Goal: Transaction & Acquisition: Purchase product/service

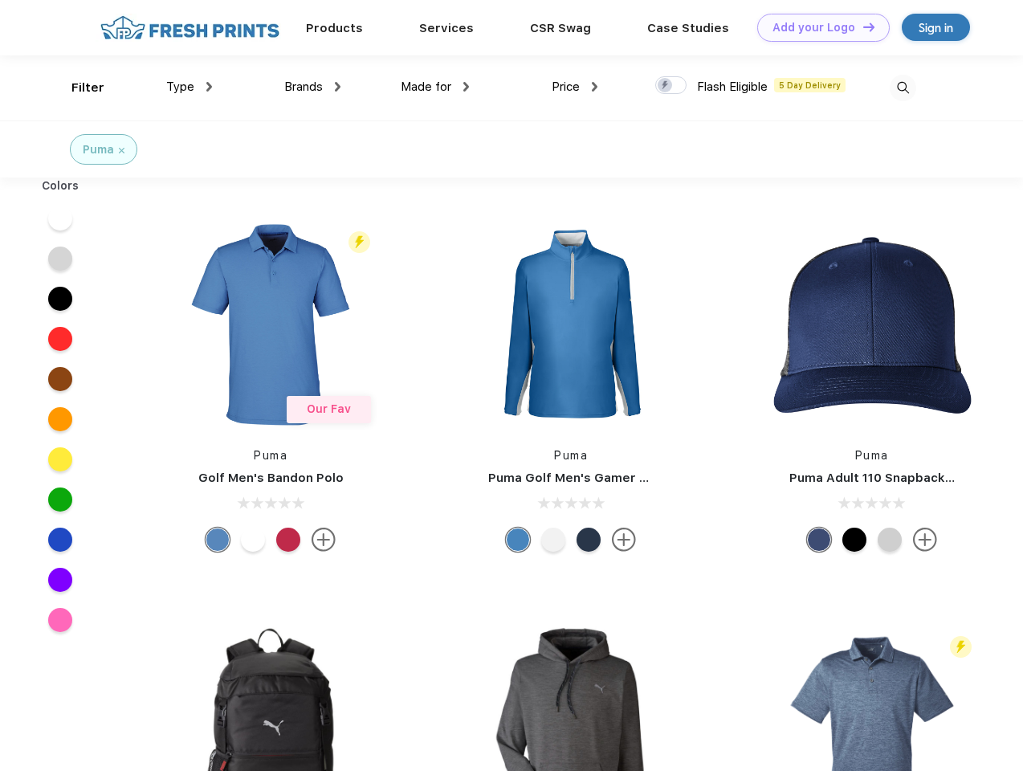
click at [817, 27] on link "Add your Logo Design Tool" at bounding box center [823, 28] width 132 height 28
click at [0, 0] on div "Design Tool" at bounding box center [0, 0] width 0 height 0
click at [861, 26] on link "Add your Logo Design Tool" at bounding box center [823, 28] width 132 height 28
click at [77, 88] on div "Filter" at bounding box center [87, 88] width 33 height 18
click at [189, 87] on span "Type" at bounding box center [180, 86] width 28 height 14
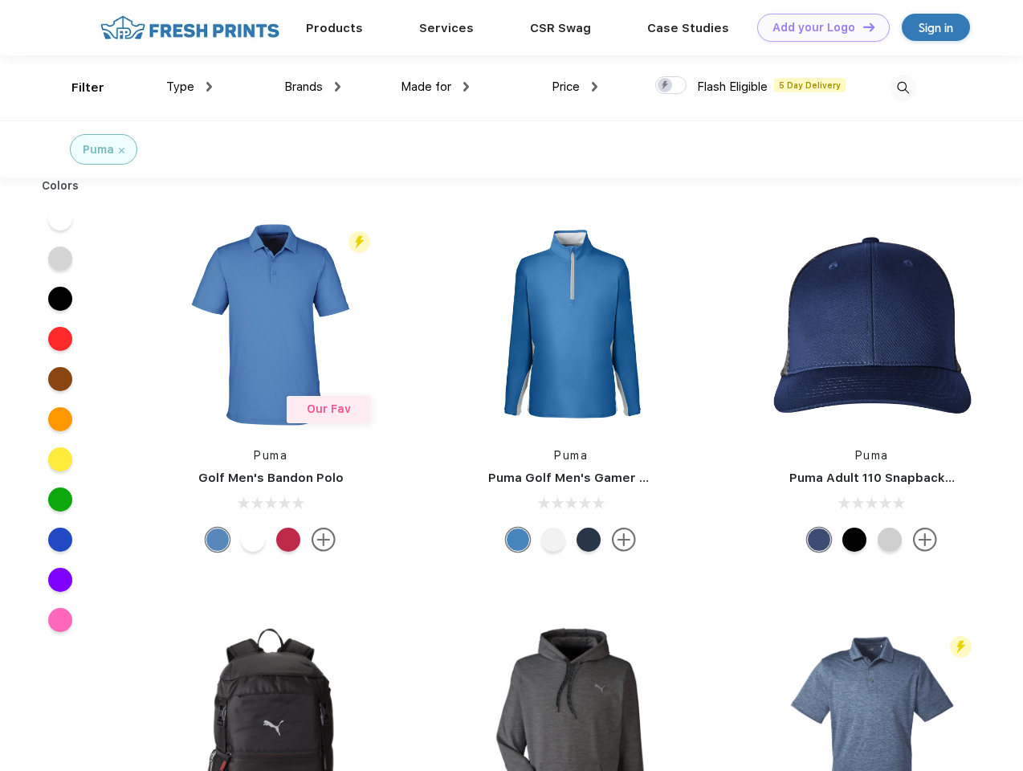
click at [312, 87] on span "Brands" at bounding box center [303, 86] width 39 height 14
click at [435, 87] on span "Made for" at bounding box center [426, 86] width 51 height 14
click at [575, 87] on span "Price" at bounding box center [566, 86] width 28 height 14
click at [671, 86] on div at bounding box center [670, 85] width 31 height 18
click at [665, 86] on input "checkbox" at bounding box center [660, 80] width 10 height 10
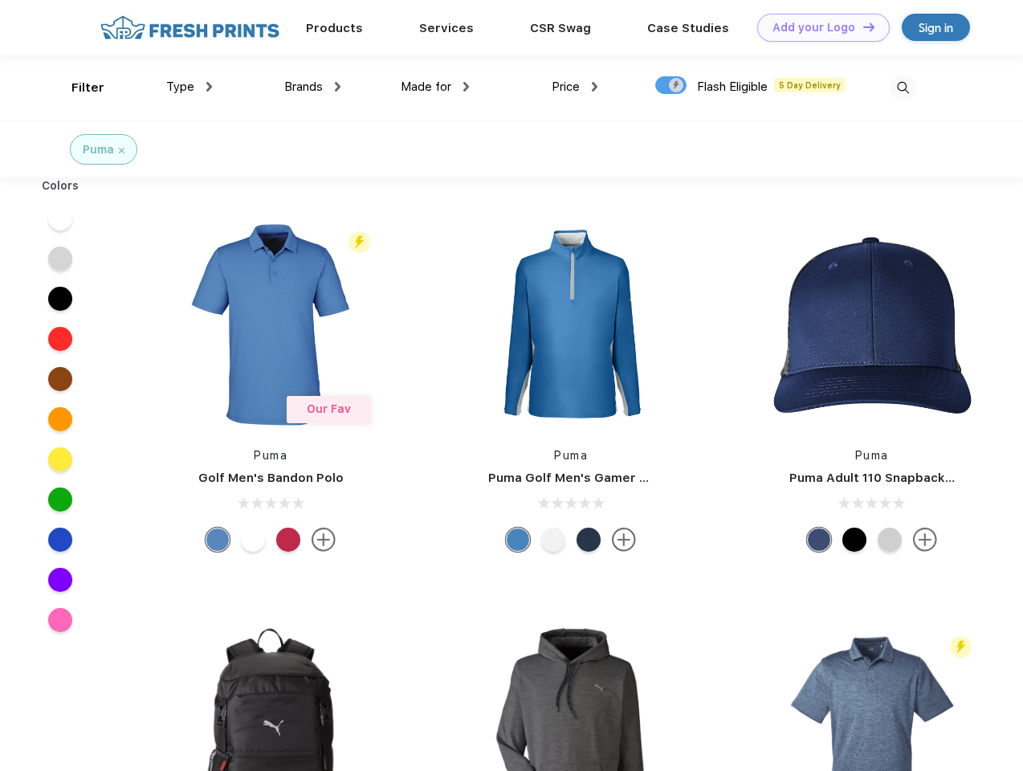
click at [902, 88] on img at bounding box center [902, 88] width 26 height 26
